Goal: Task Accomplishment & Management: Manage account settings

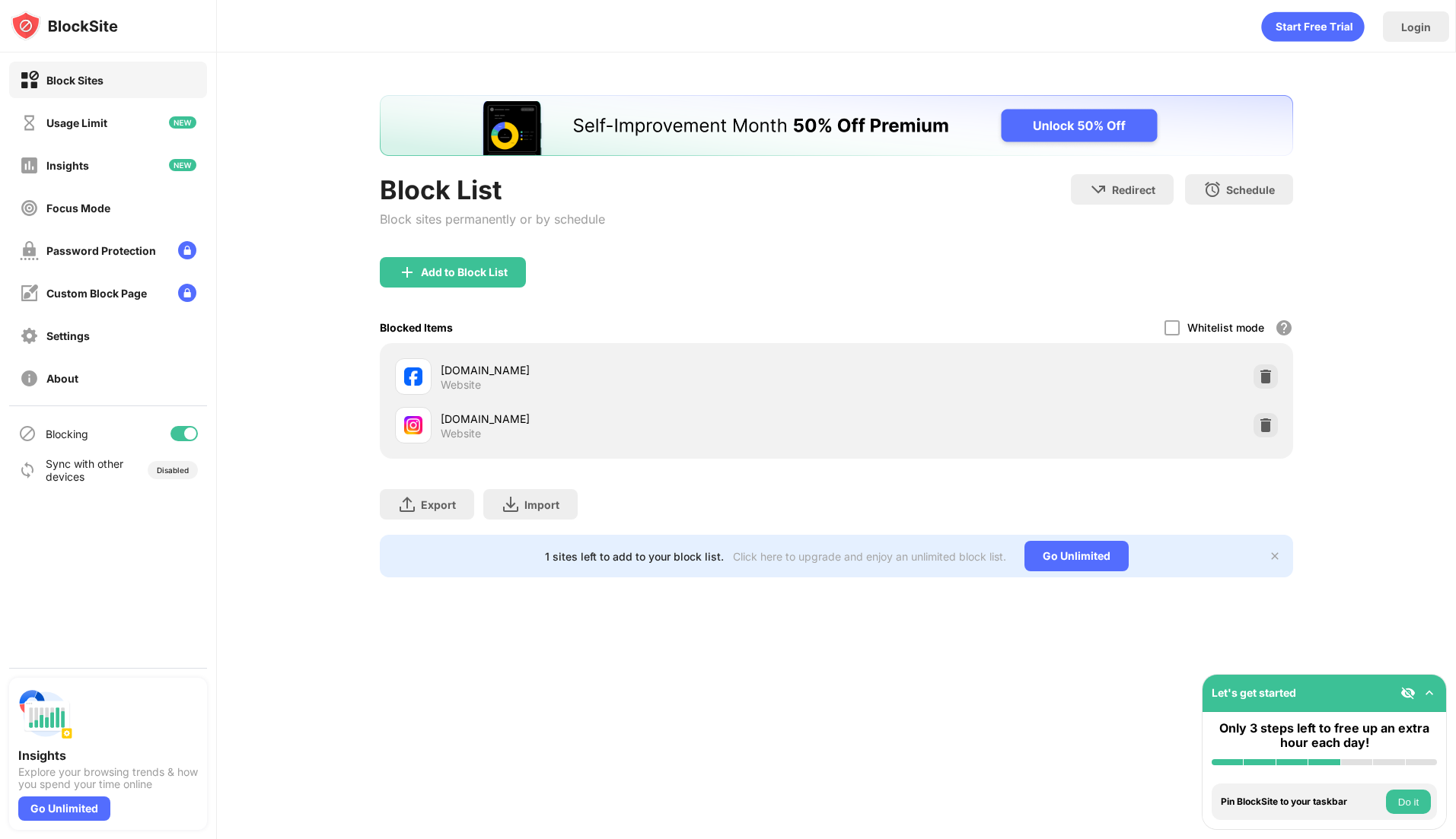
click at [1250, 436] on div "instagram.com Website" at bounding box center [837, 425] width 895 height 49
click at [1251, 436] on div "instagram.com Website" at bounding box center [837, 425] width 895 height 49
click at [1256, 431] on div at bounding box center [1265, 425] width 25 height 25
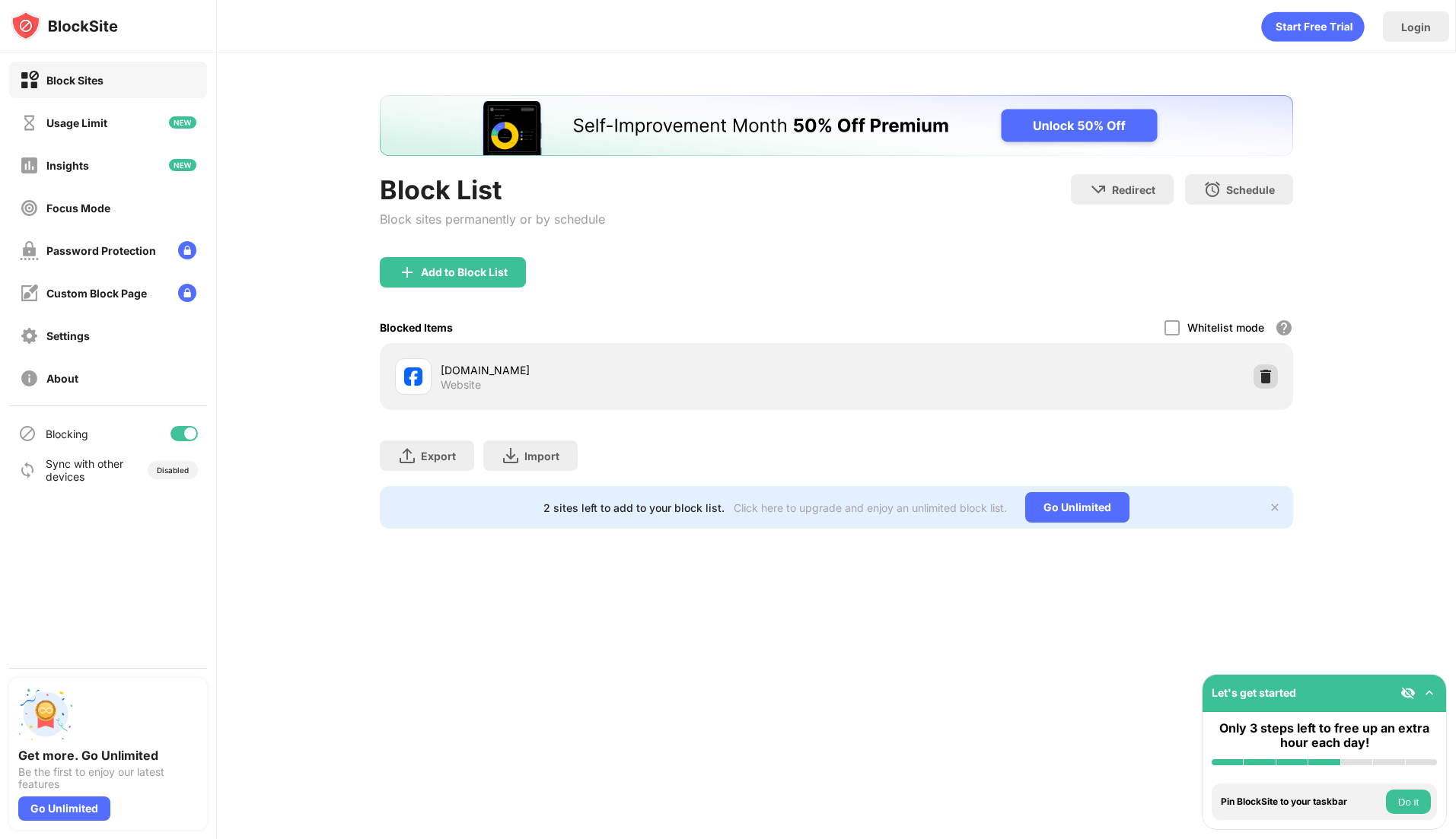
click at [1275, 377] on div at bounding box center [1265, 376] width 25 height 25
